Goal: Find specific page/section: Find specific page/section

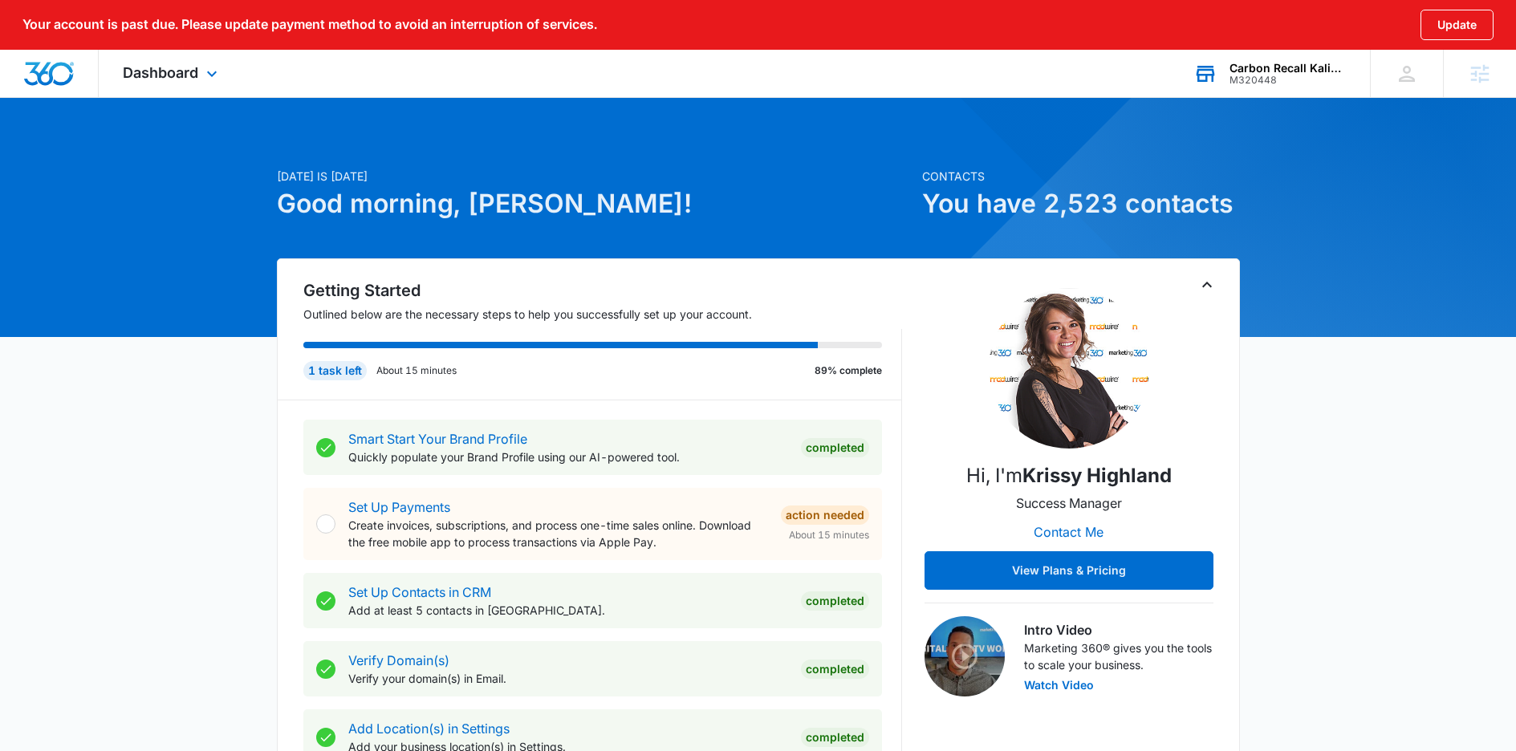
click at [1269, 59] on div "Carbon Recall Kalispell M320448 Your Accounts View All" at bounding box center [1269, 73] width 201 height 47
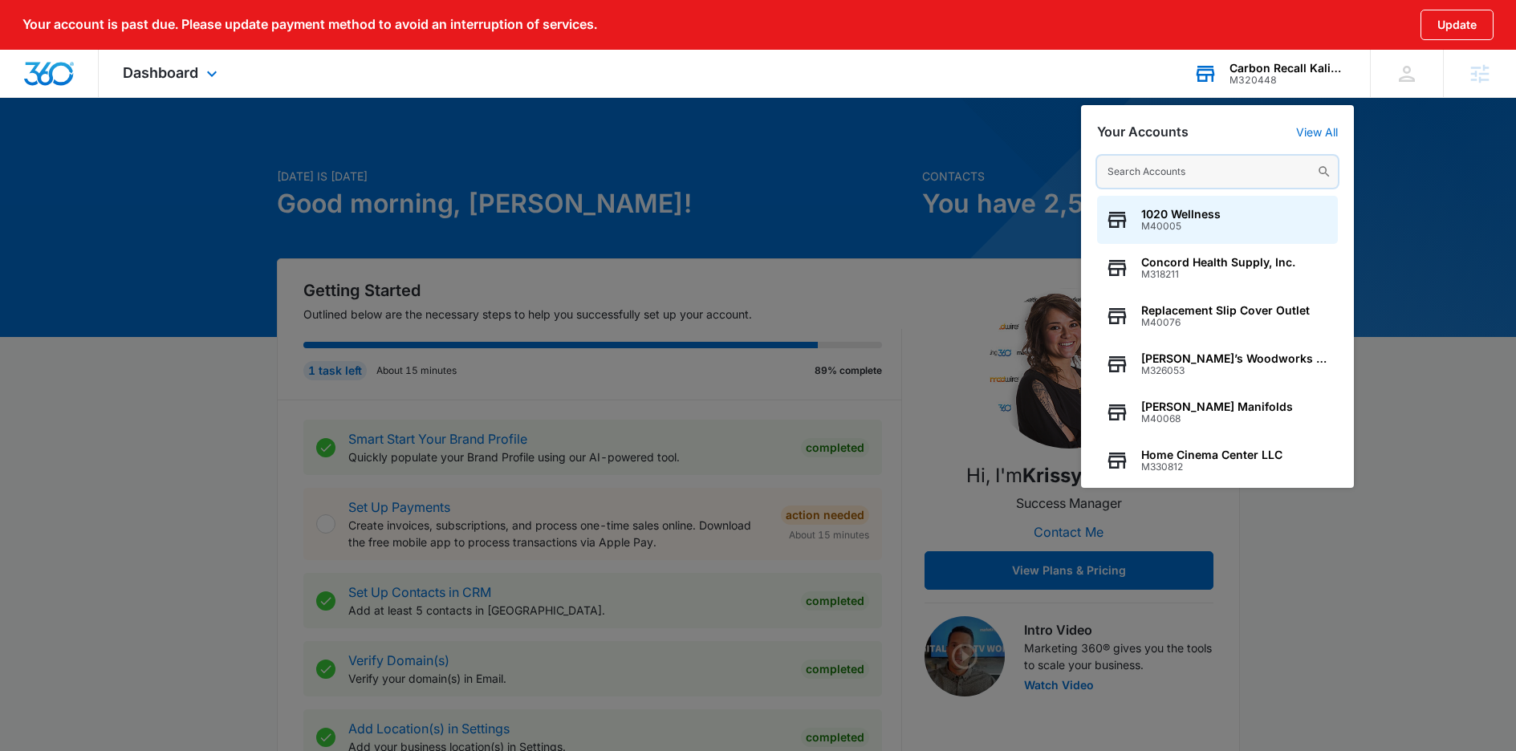
click at [1187, 176] on input "text" at bounding box center [1217, 172] width 241 height 32
paste input "M172433"
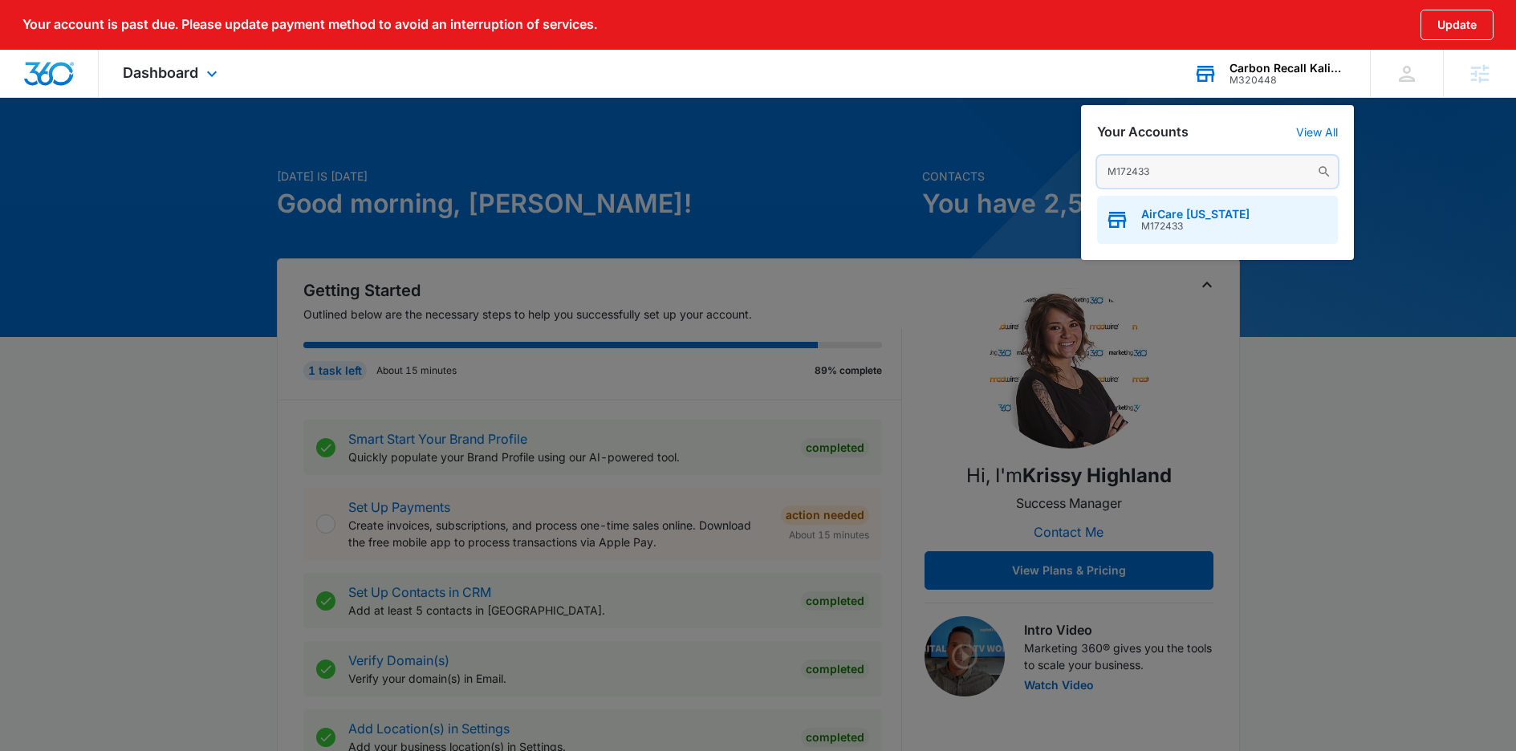
type input "M172433"
click at [1160, 234] on div "AirCare [US_STATE] M172433" at bounding box center [1217, 220] width 241 height 48
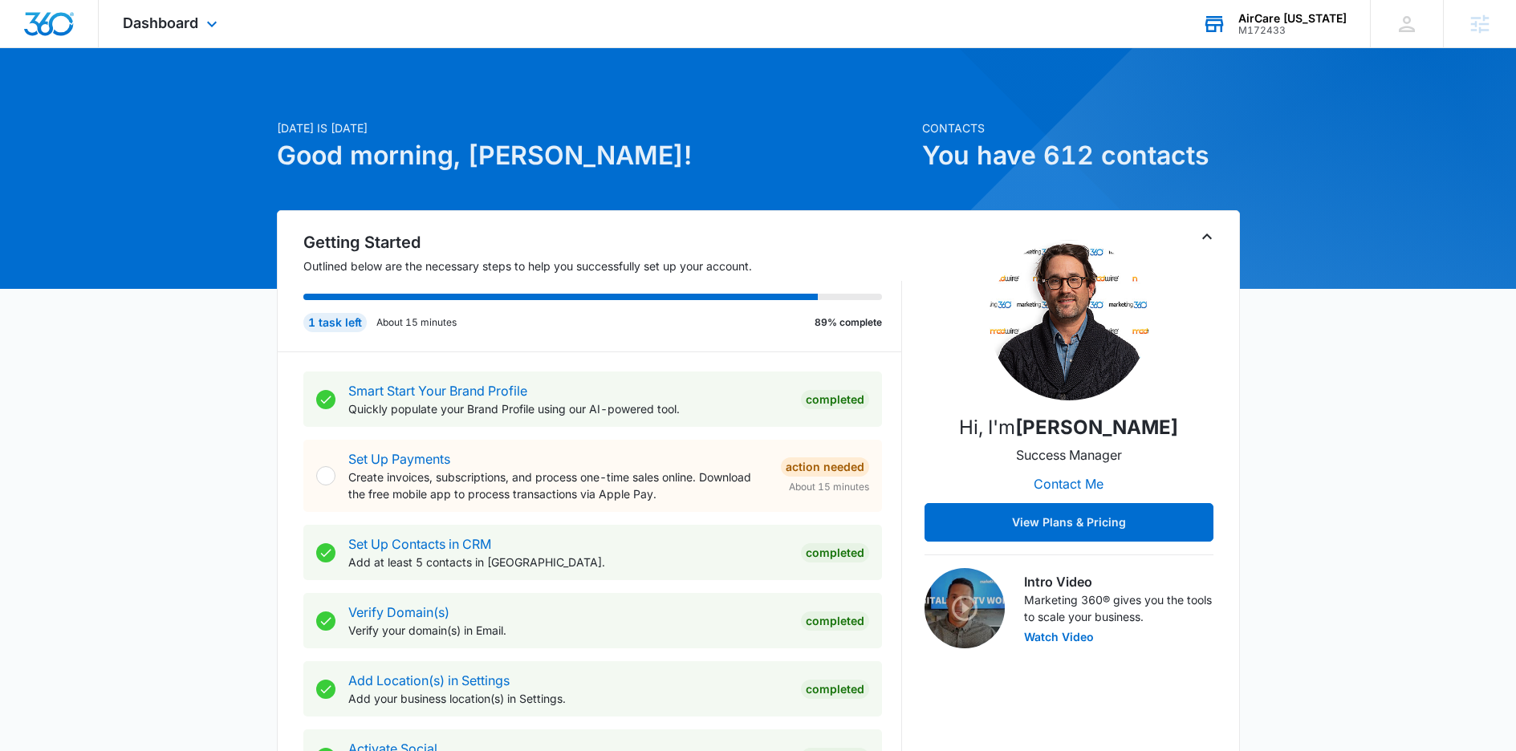
click at [160, 14] on div "Dashboard Apps Reputation Websites Forms CRM Email Social Content Ads Intellige…" at bounding box center [172, 23] width 147 height 47
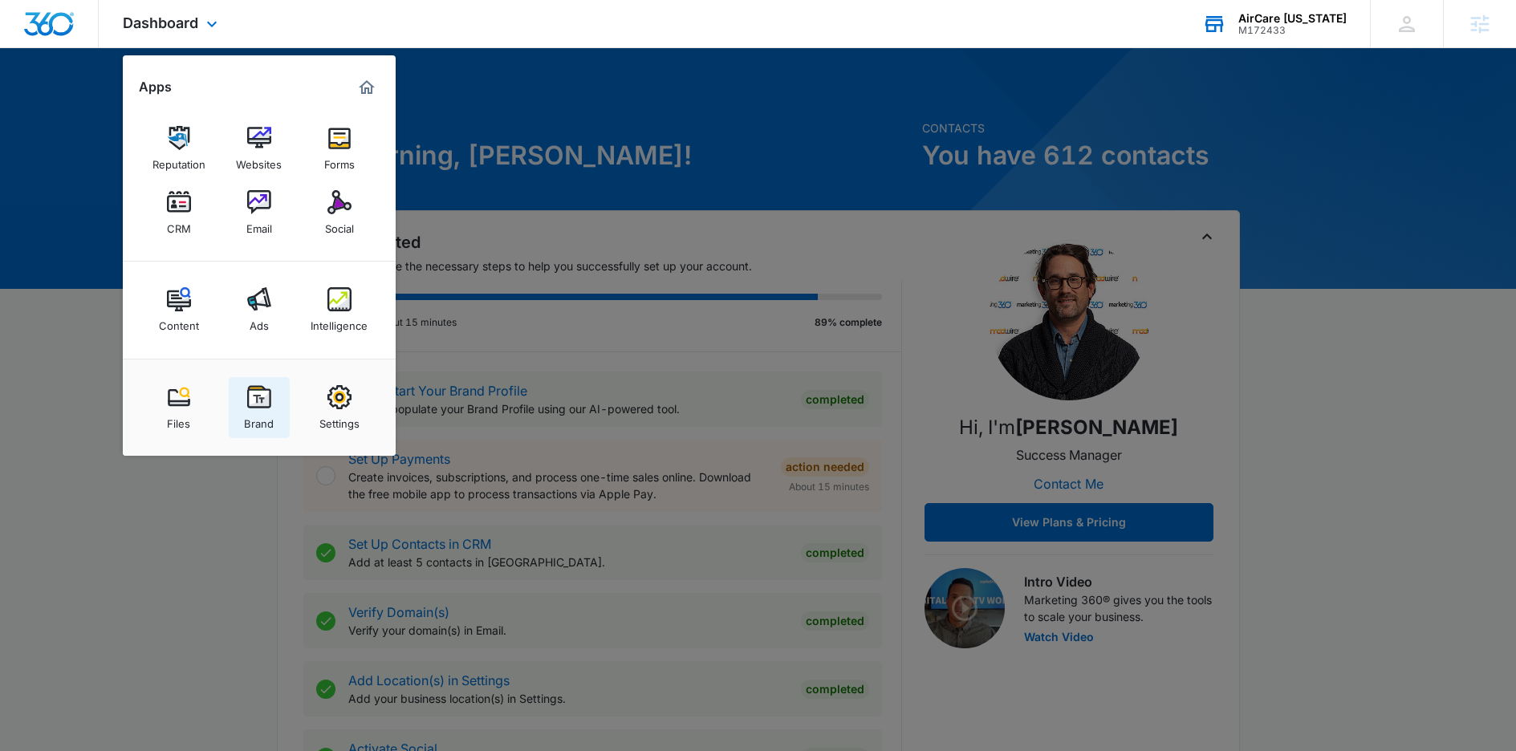
click at [258, 415] on div "Brand" at bounding box center [259, 419] width 30 height 21
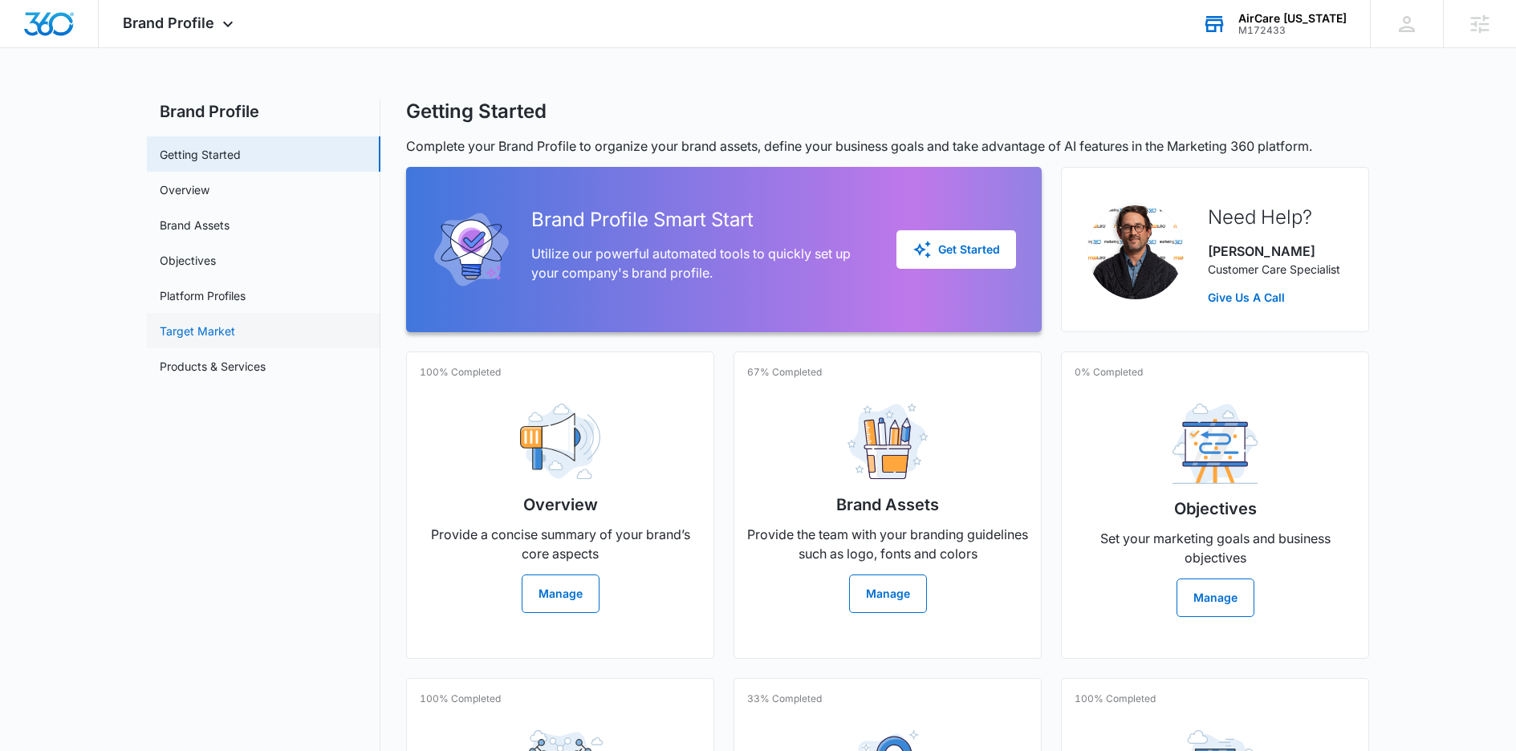
click at [199, 323] on link "Target Market" at bounding box center [197, 331] width 75 height 17
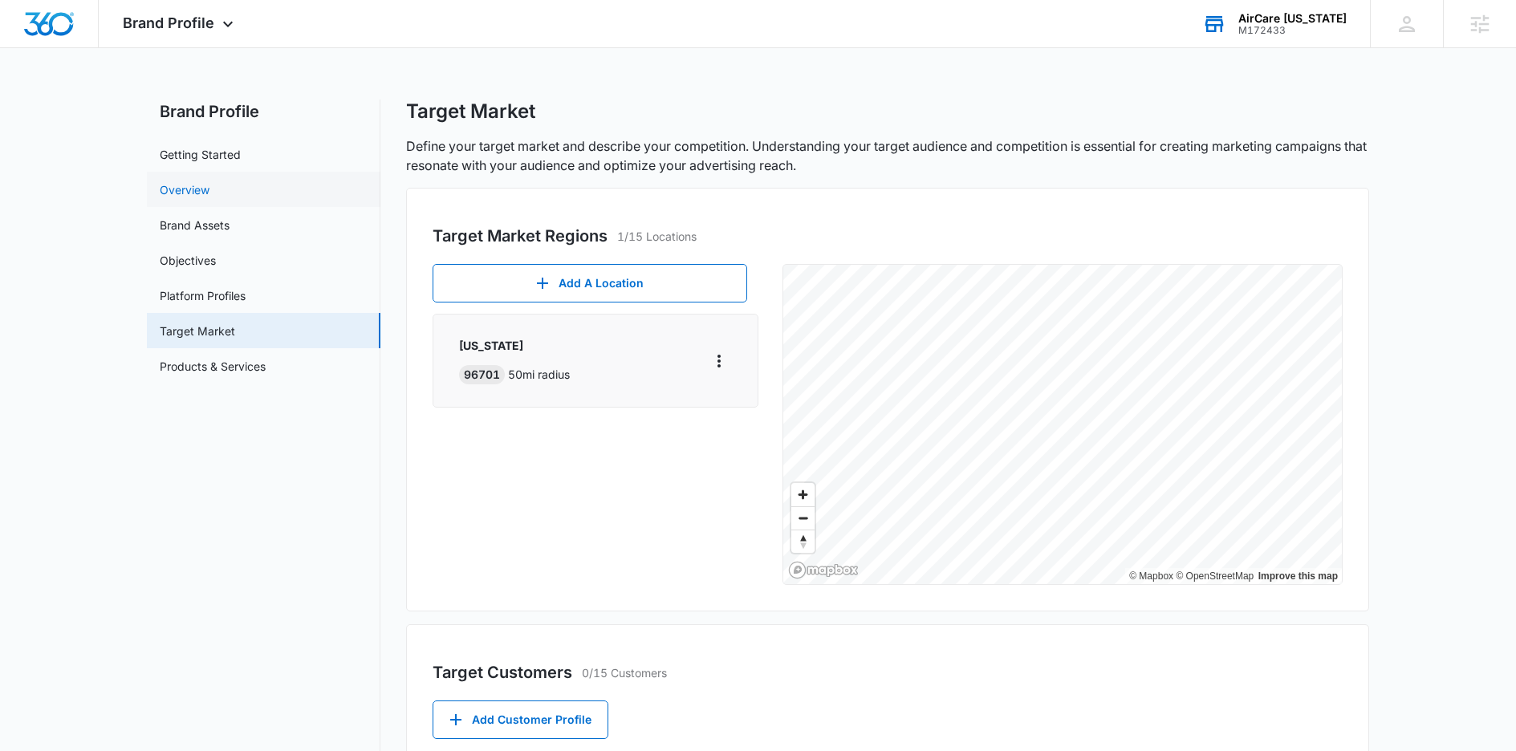
click at [209, 181] on link "Overview" at bounding box center [185, 189] width 50 height 17
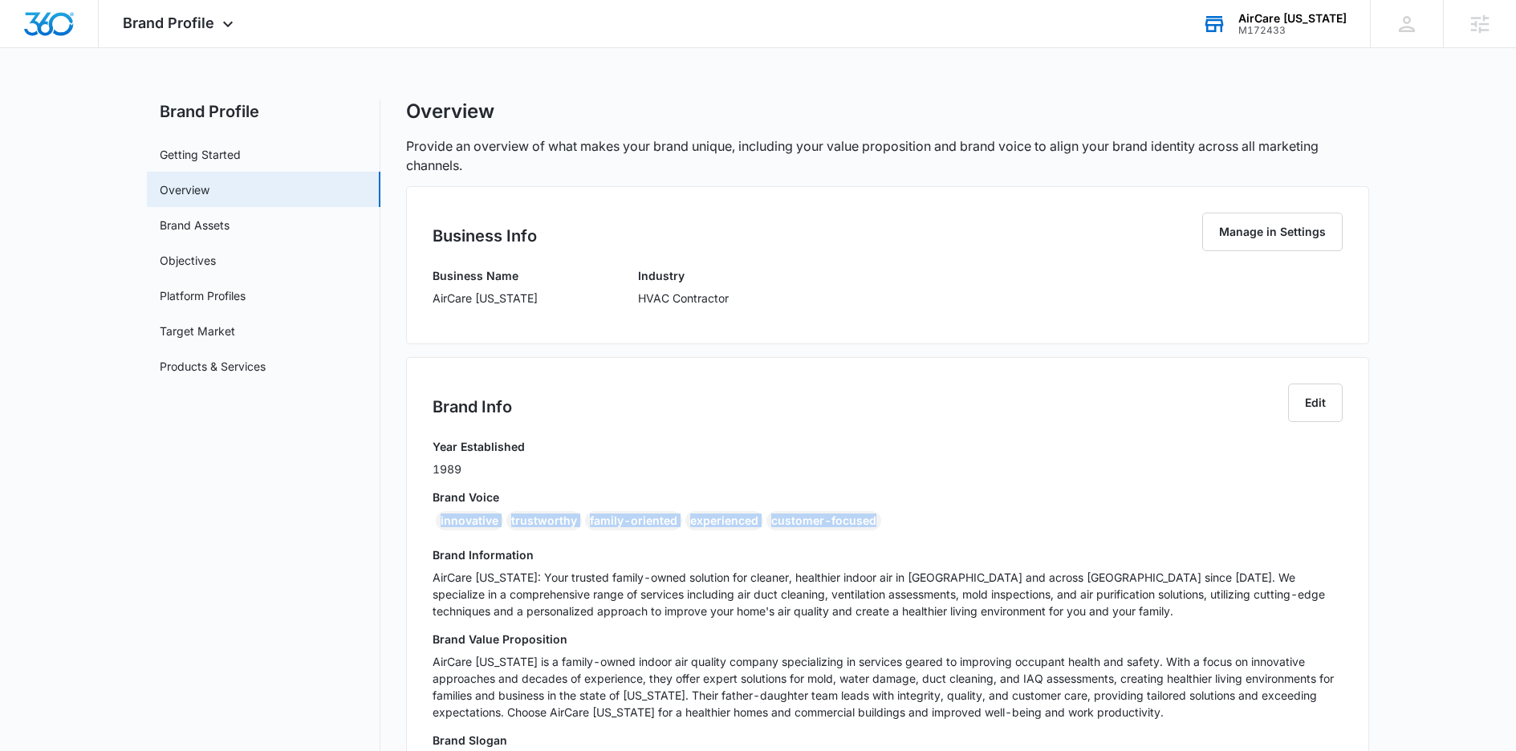
drag, startPoint x: 886, startPoint y: 527, endPoint x: 434, endPoint y: 522, distance: 451.8
click at [434, 522] on div "innovative trustworthy family-oriented experienced customer-focused" at bounding box center [887, 524] width 910 height 26
copy div "innovative trustworthy family-oriented experienced customer-focused"
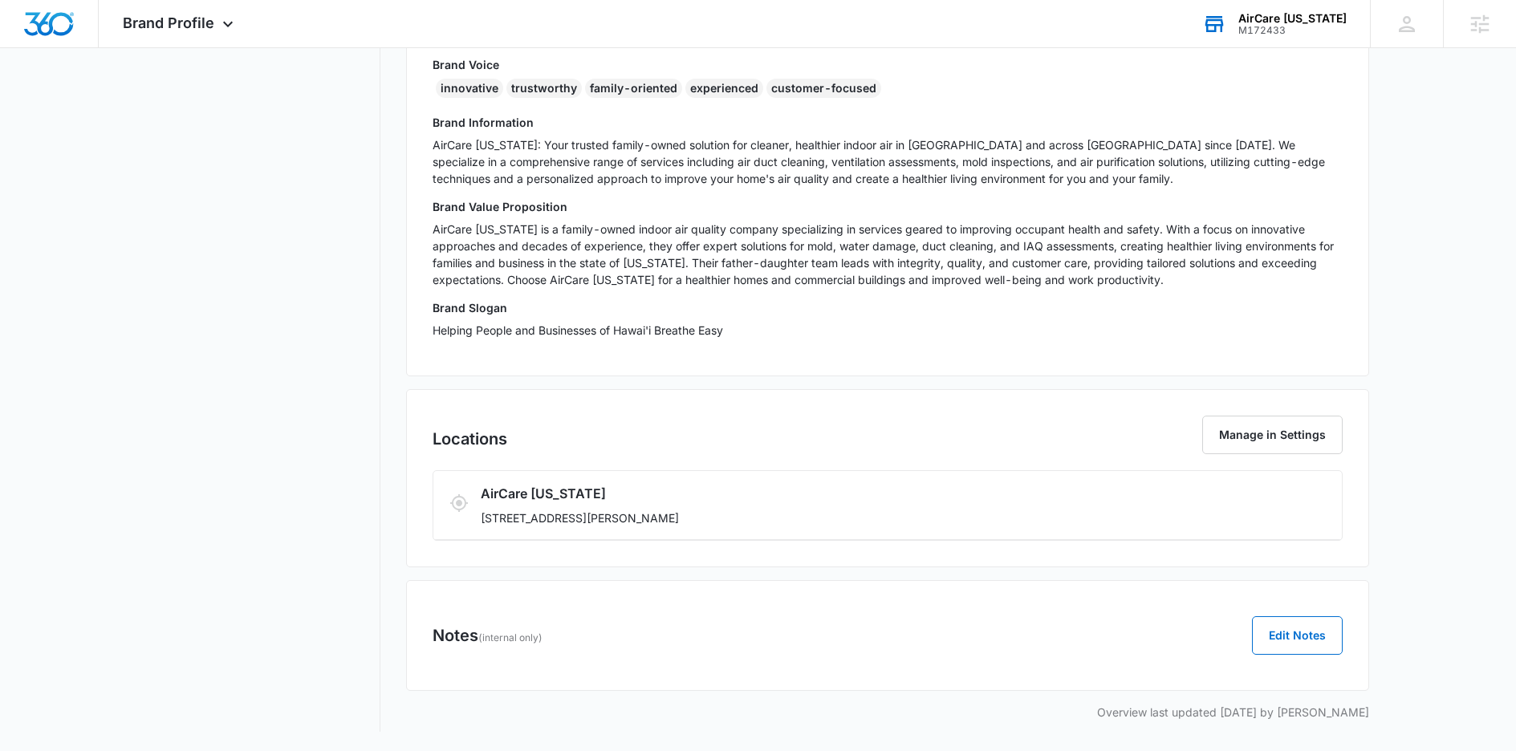
click at [712, 290] on div "Brand Value Proposition AirCare [US_STATE] is a family-owned indoor air quality…" at bounding box center [887, 248] width 910 height 101
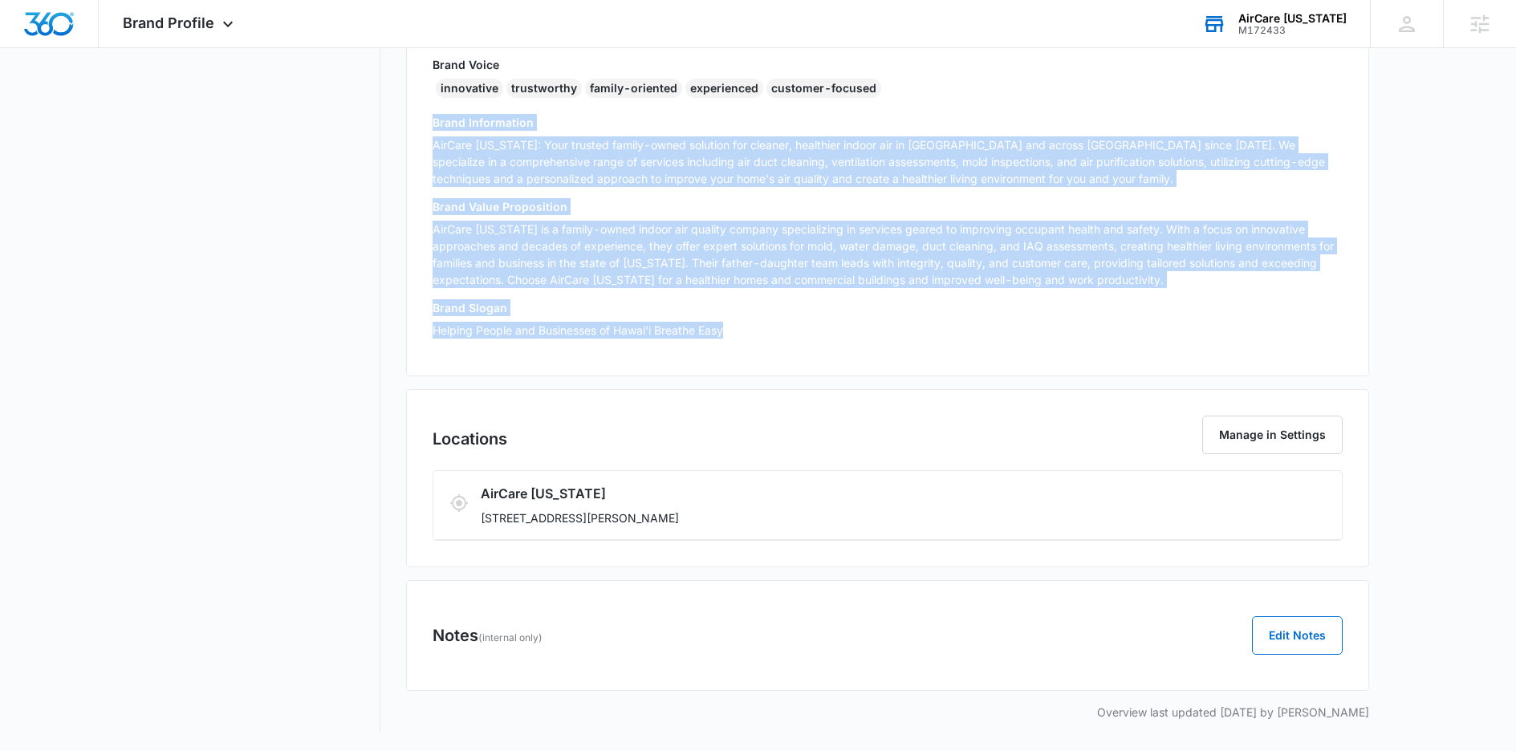
drag, startPoint x: 672, startPoint y: 316, endPoint x: 427, endPoint y: 120, distance: 313.9
click at [427, 120] on div "Brand Info Edit Year Established 1989 Brand Voice innovative trustworthy family…" at bounding box center [887, 151] width 963 height 452
copy div "Brand Information AirCare [US_STATE]: Your trusted family-owned solution for cl…"
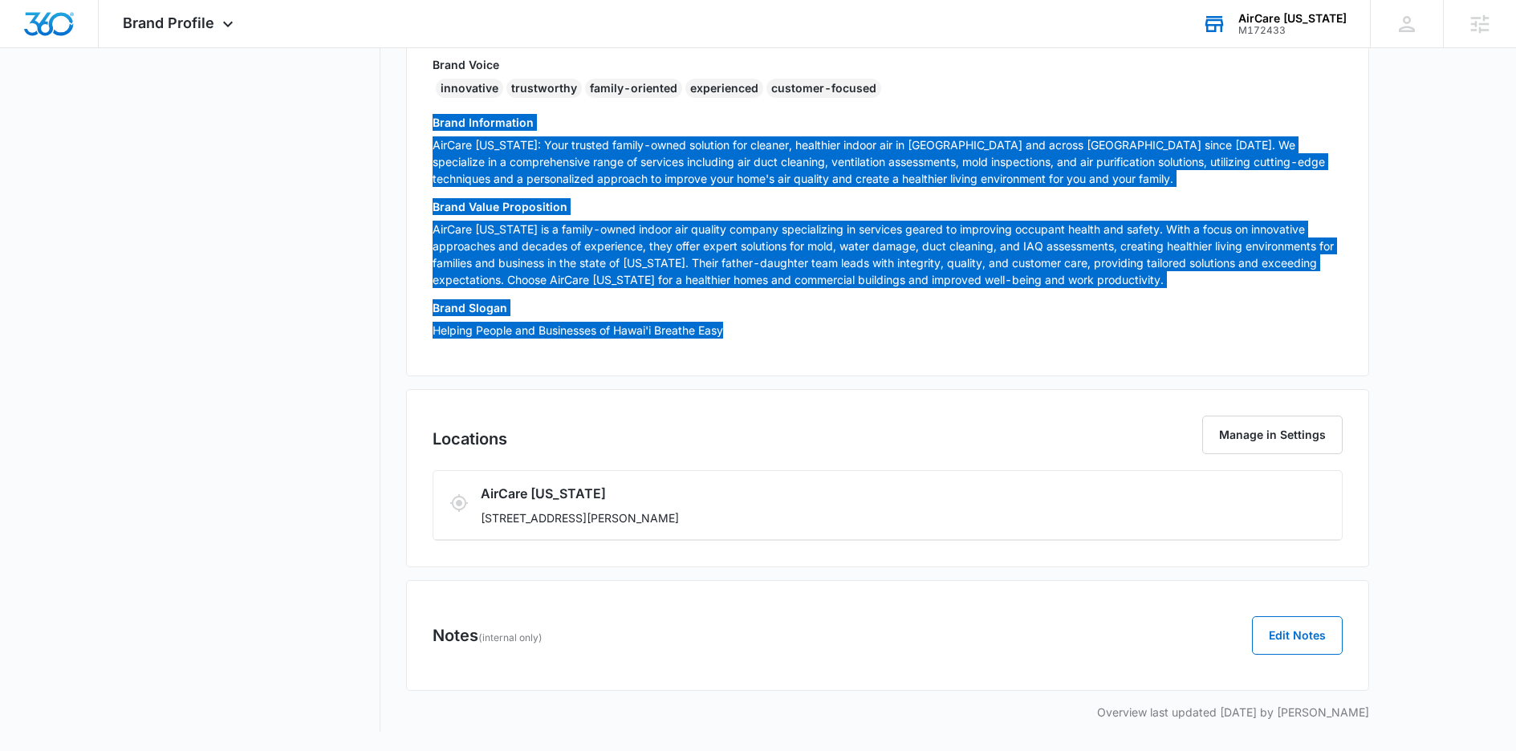
scroll to position [0, 0]
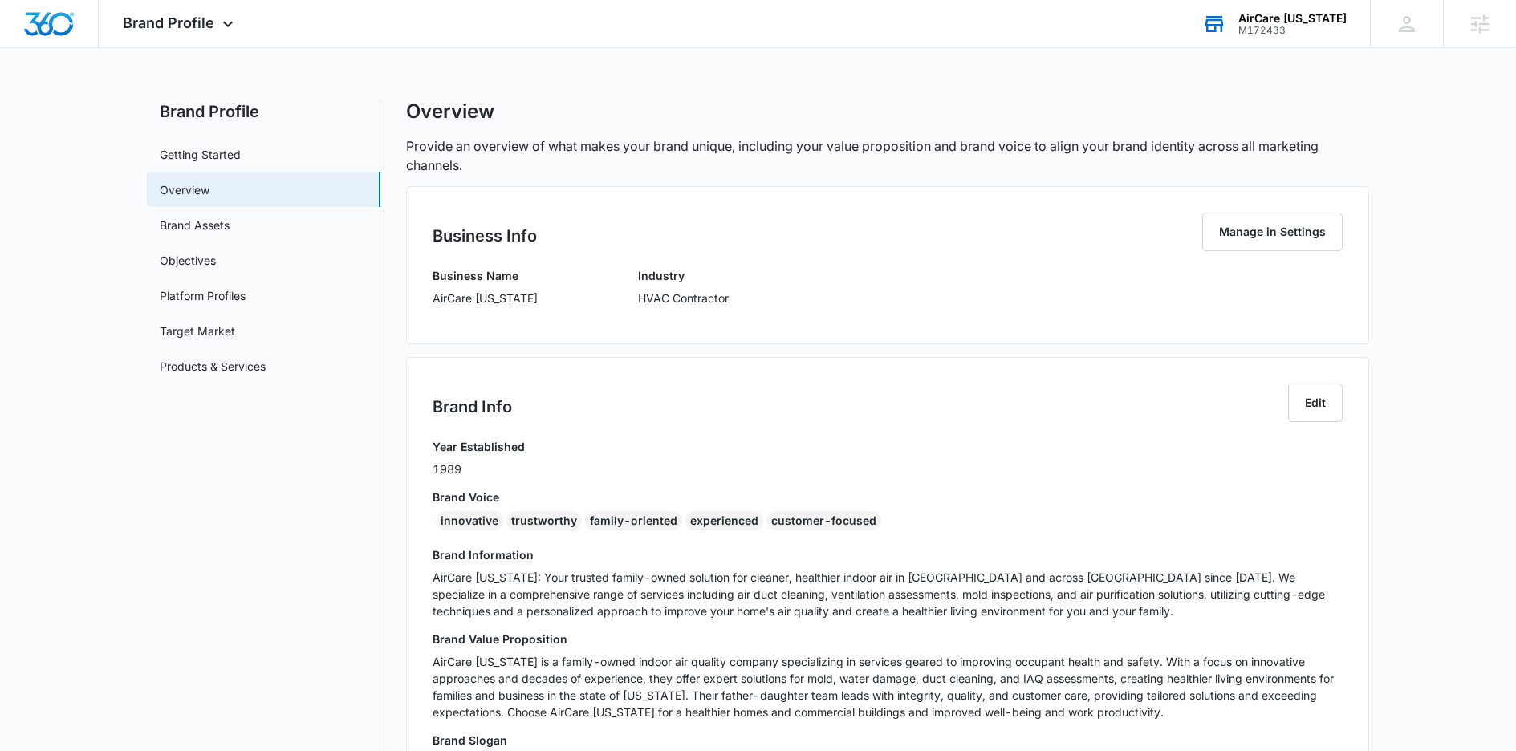
click at [495, 299] on p "AirCare [US_STATE]" at bounding box center [484, 298] width 105 height 17
copy p "AirCare [US_STATE]"
click at [198, 30] on span "Brand Profile" at bounding box center [168, 22] width 91 height 17
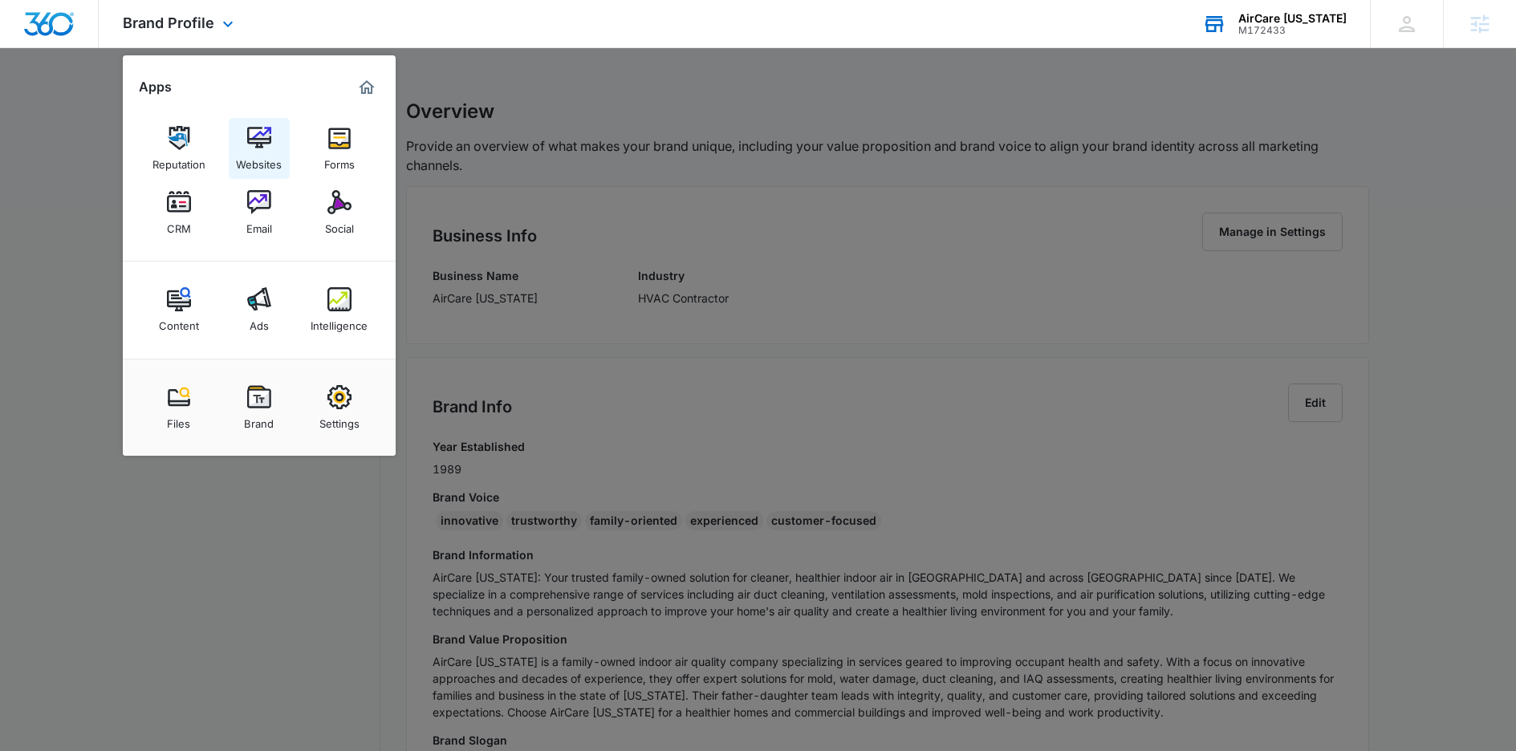
click at [256, 154] on div "Websites" at bounding box center [259, 160] width 46 height 21
